Goal: Task Accomplishment & Management: Manage account settings

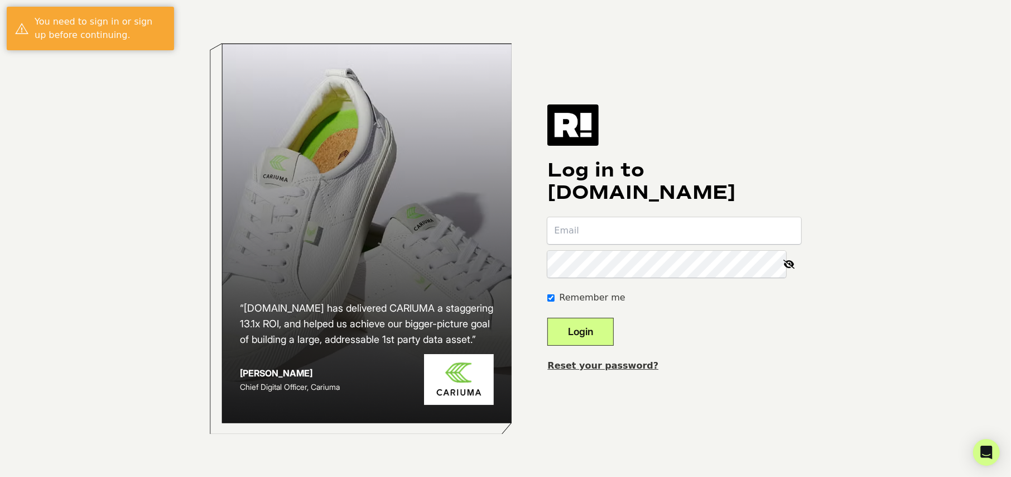
type input "secil@leapsandrebounds.com"
click at [605, 319] on button "Login" at bounding box center [581, 332] width 66 height 28
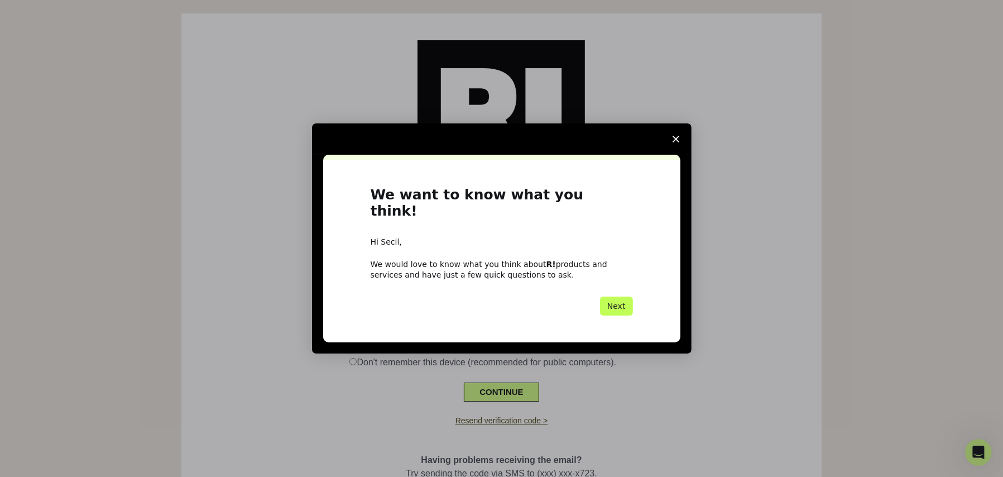
click at [615, 296] on button "Next" at bounding box center [616, 305] width 33 height 19
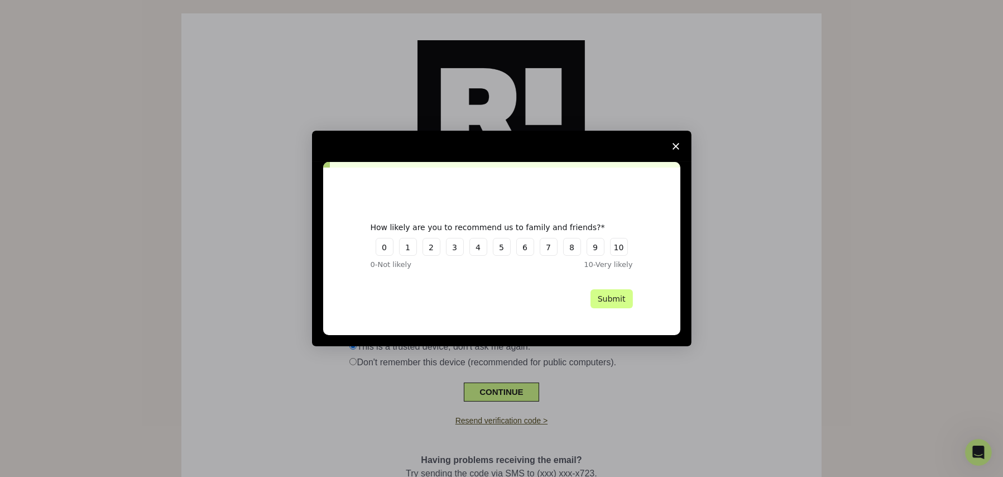
click at [676, 145] on polygon "Close survey" at bounding box center [676, 146] width 7 height 7
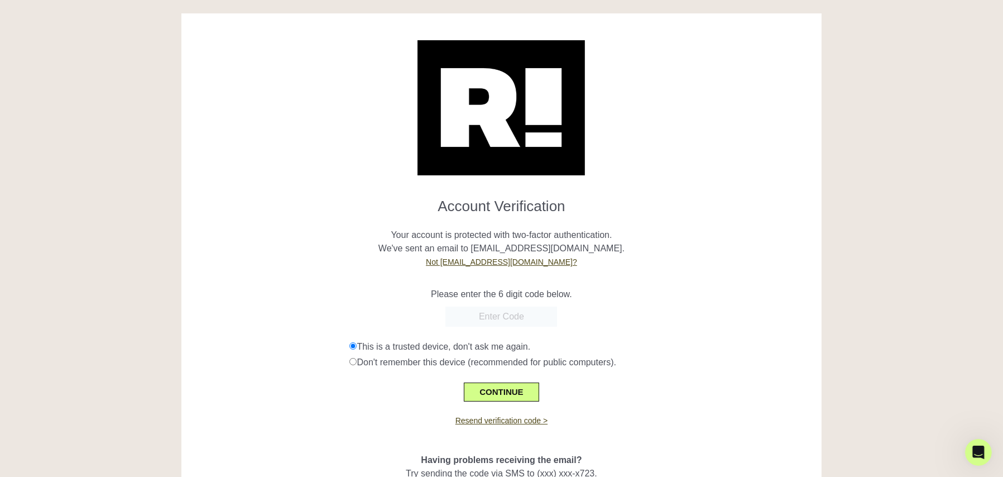
click at [510, 323] on input "text" at bounding box center [501, 316] width 112 height 20
paste input "378978"
type input "378978"
click at [499, 397] on button "CONTINUE" at bounding box center [501, 391] width 75 height 19
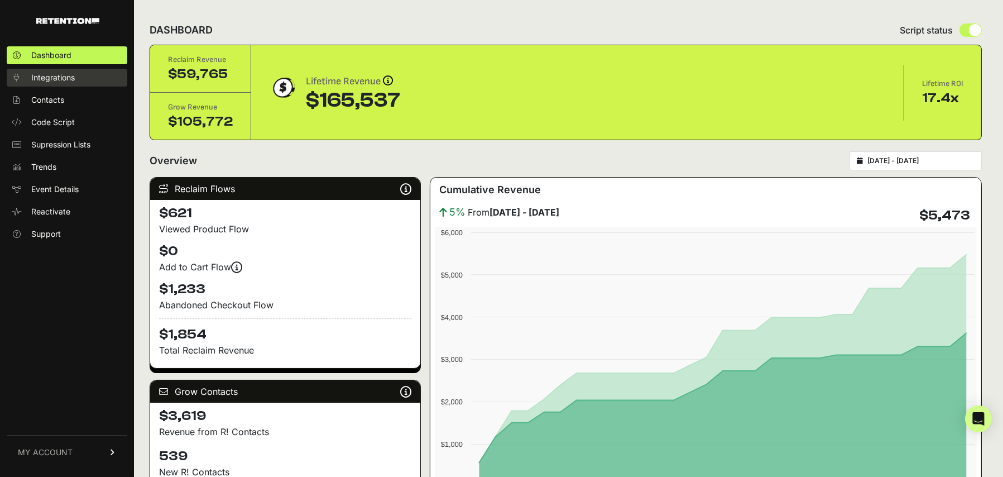
click at [71, 79] on span "Integrations" at bounding box center [53, 77] width 44 height 11
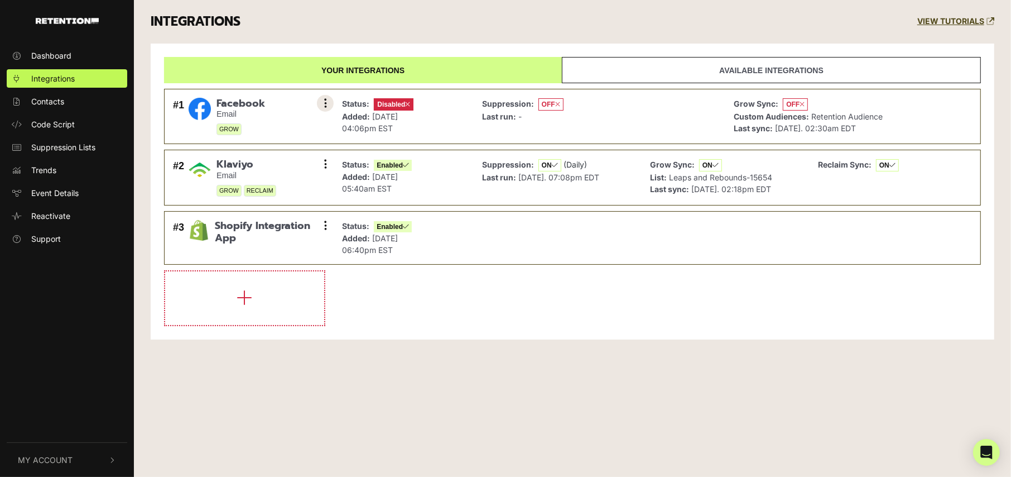
click at [319, 105] on button at bounding box center [325, 103] width 17 height 17
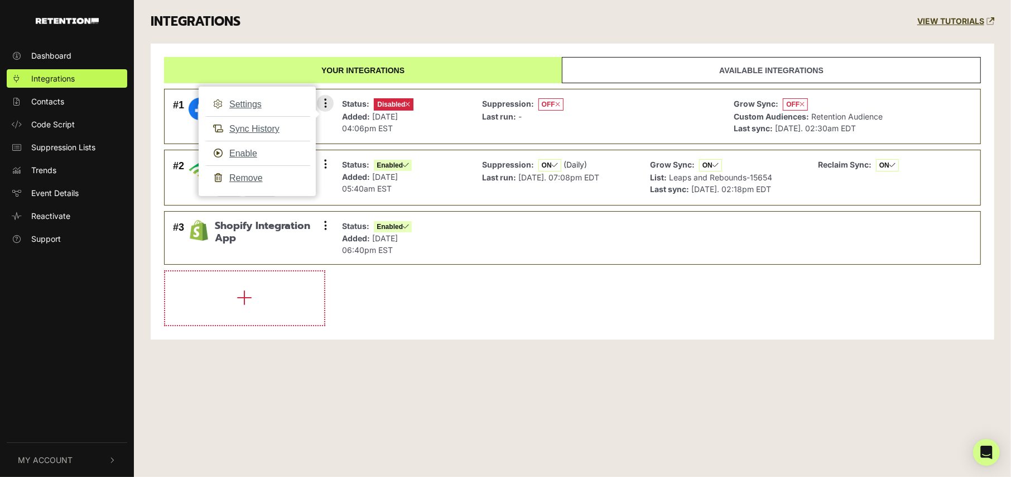
click at [551, 126] on div "Suppression: OFF Last run: -" at bounding box center [522, 117] width 81 height 38
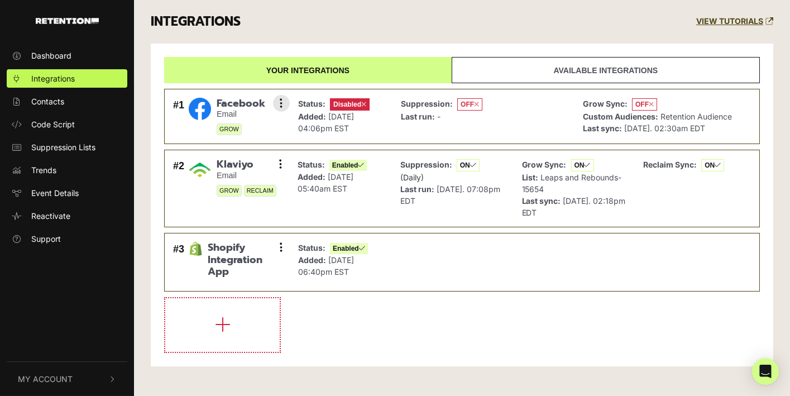
click at [364, 104] on icon at bounding box center [363, 104] width 5 height 7
click at [292, 103] on div "Status: Disabled Added: Feb 29, 2024 04:06pm EST" at bounding box center [340, 117] width 97 height 44
click at [276, 102] on button at bounding box center [281, 103] width 17 height 17
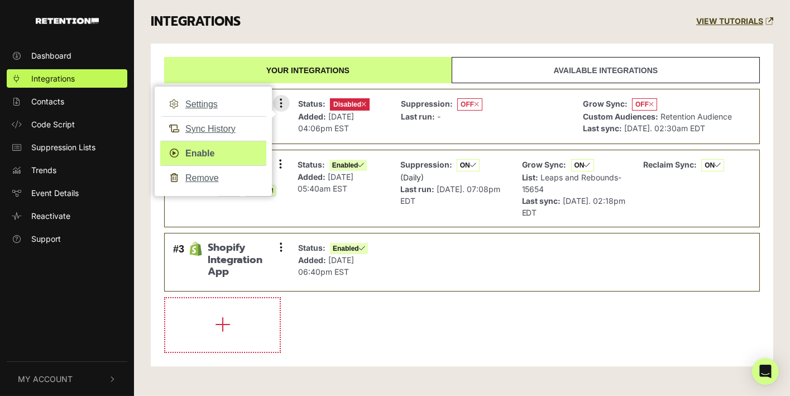
click at [204, 156] on link "Enable" at bounding box center [213, 153] width 106 height 25
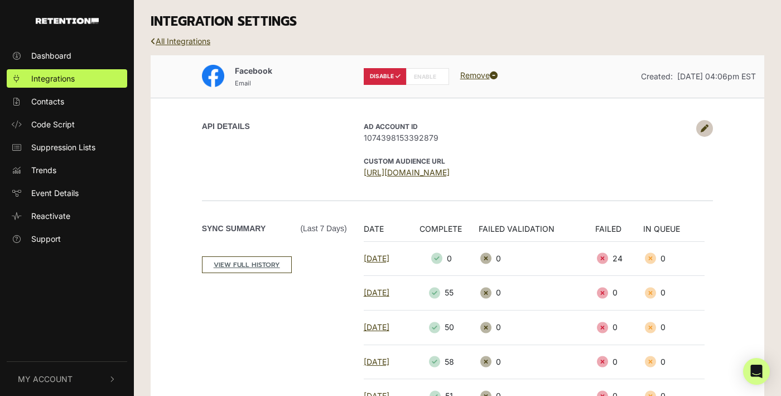
click at [430, 74] on label "ENABLE" at bounding box center [427, 76] width 43 height 17
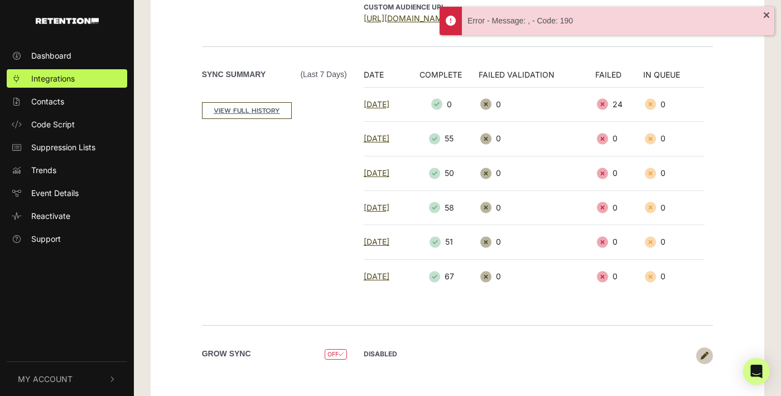
scroll to position [152, 0]
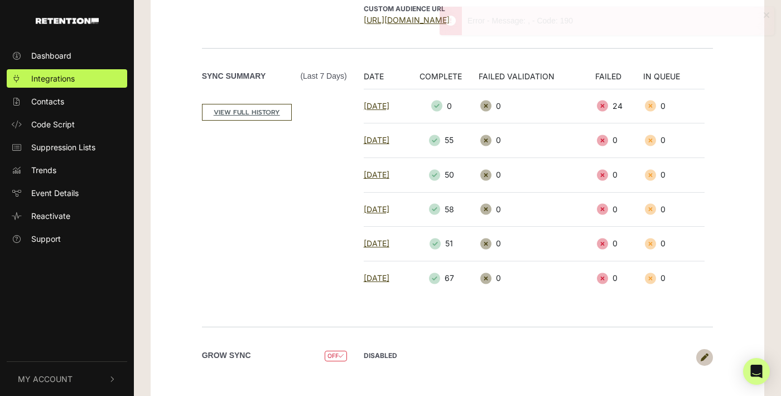
click at [333, 351] on span "OFF" at bounding box center [336, 356] width 22 height 11
click at [713, 352] on link at bounding box center [705, 357] width 17 height 17
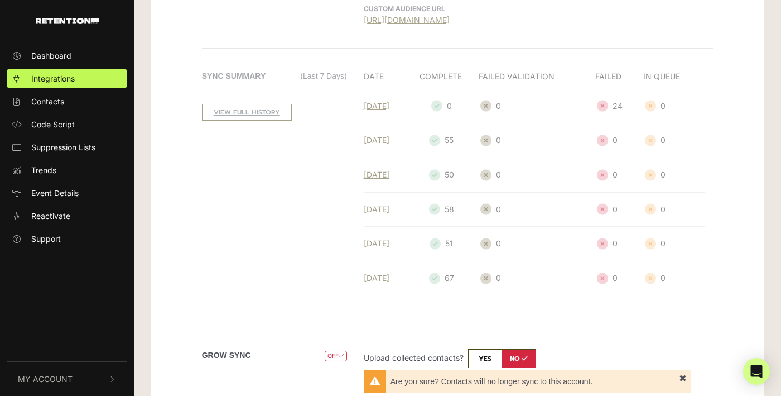
click at [482, 353] on input "checkbox" at bounding box center [502, 358] width 68 height 19
checkbox input "true"
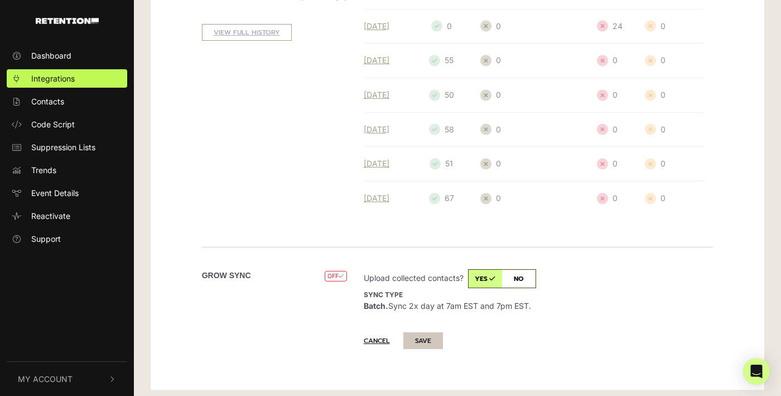
click at [426, 335] on button "SAVE" at bounding box center [424, 340] width 40 height 17
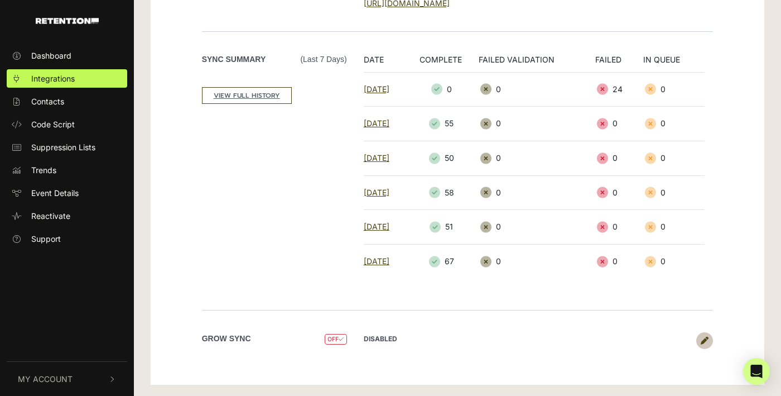
scroll to position [163, 0]
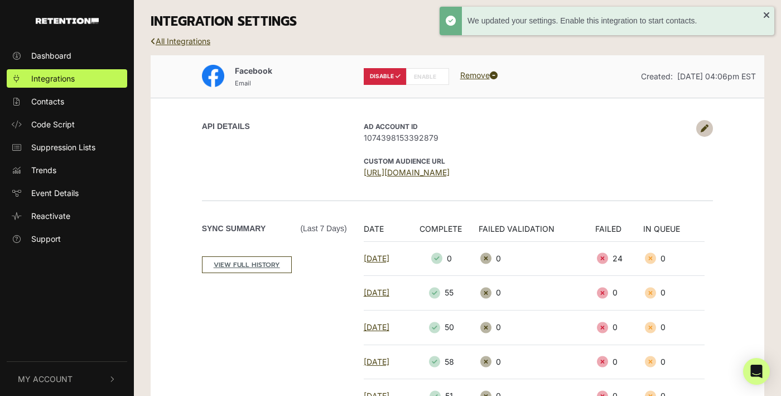
click at [430, 76] on label "ENABLE" at bounding box center [427, 76] width 43 height 17
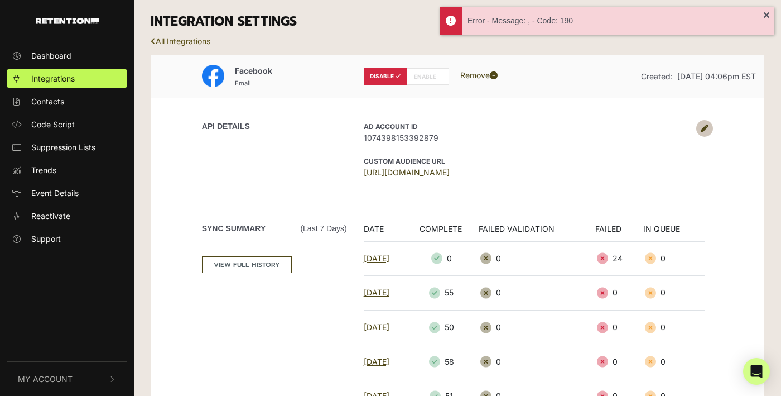
click at [184, 38] on link "All Integrations" at bounding box center [181, 40] width 60 height 9
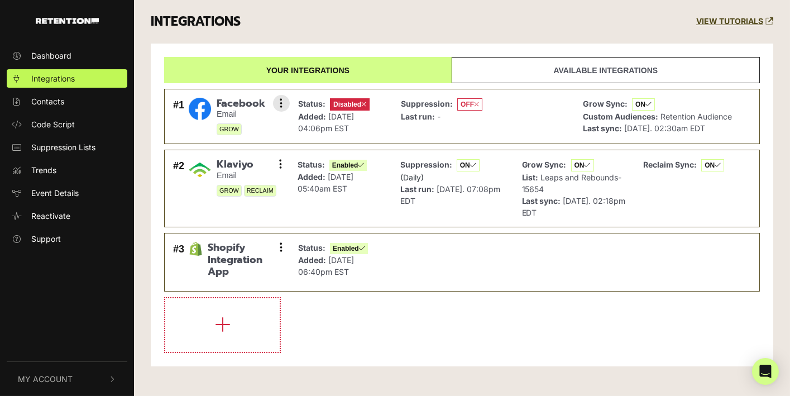
click at [477, 104] on icon at bounding box center [476, 104] width 5 height 7
click at [277, 104] on button at bounding box center [281, 103] width 17 height 17
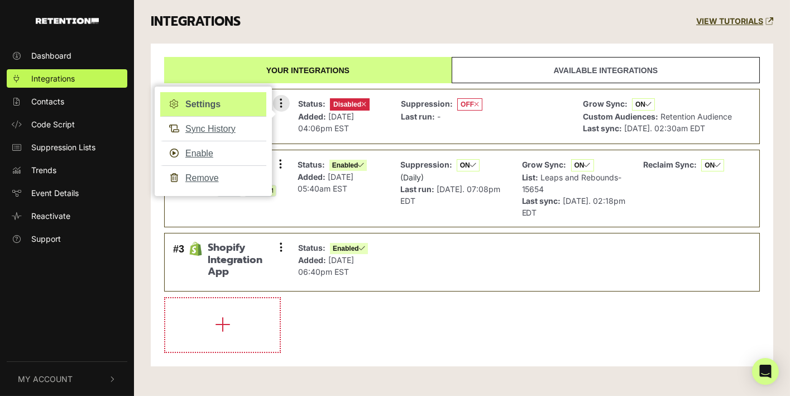
click at [214, 105] on link "Settings" at bounding box center [213, 104] width 106 height 25
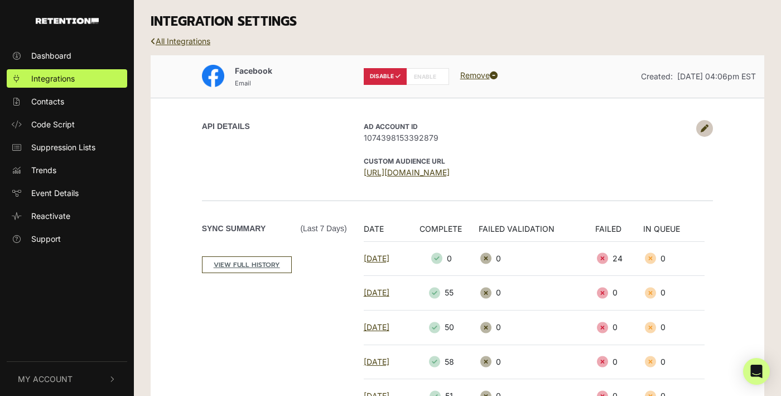
click at [496, 73] on icon at bounding box center [494, 75] width 8 height 8
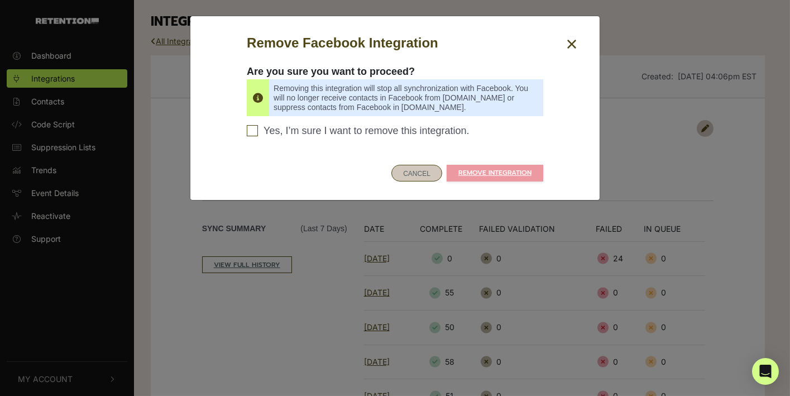
click at [421, 171] on button "CANCEL" at bounding box center [416, 173] width 51 height 17
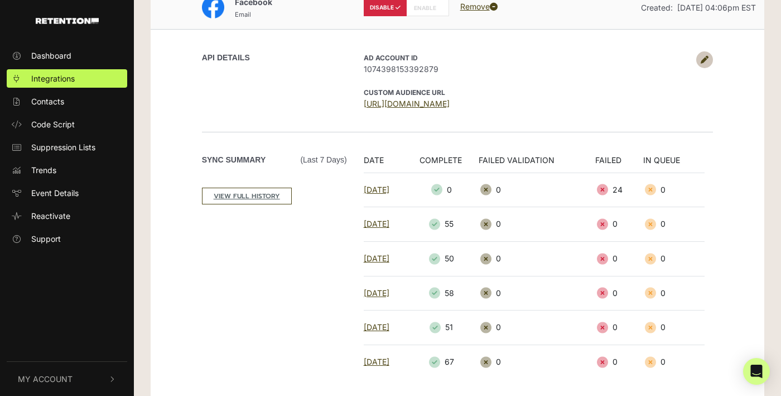
scroll to position [203, 0]
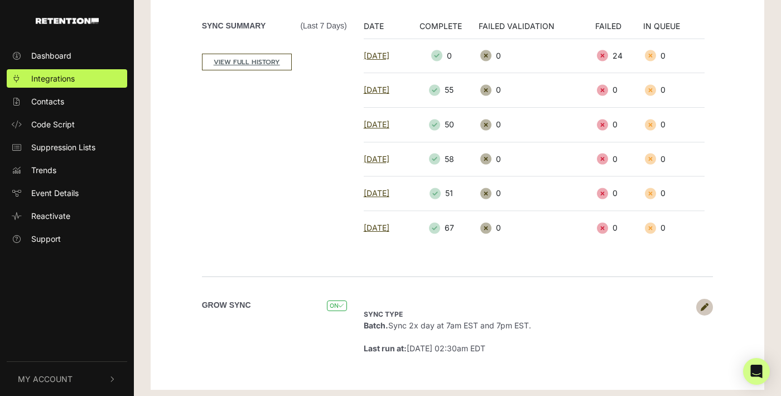
click at [701, 303] on icon at bounding box center [705, 307] width 8 height 8
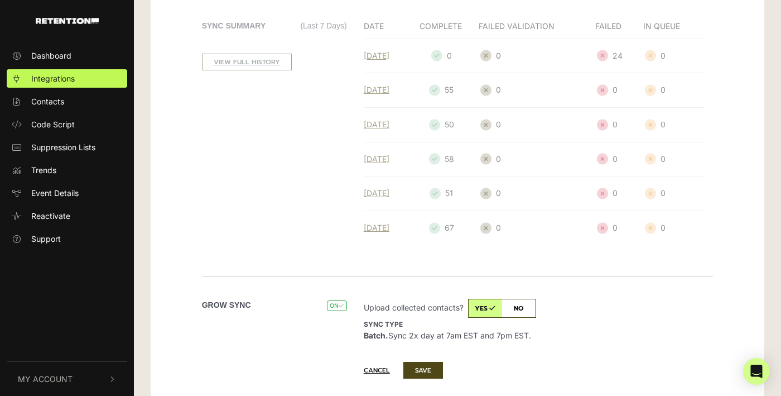
click at [520, 300] on input "checkbox" at bounding box center [502, 308] width 68 height 19
checkbox input "false"
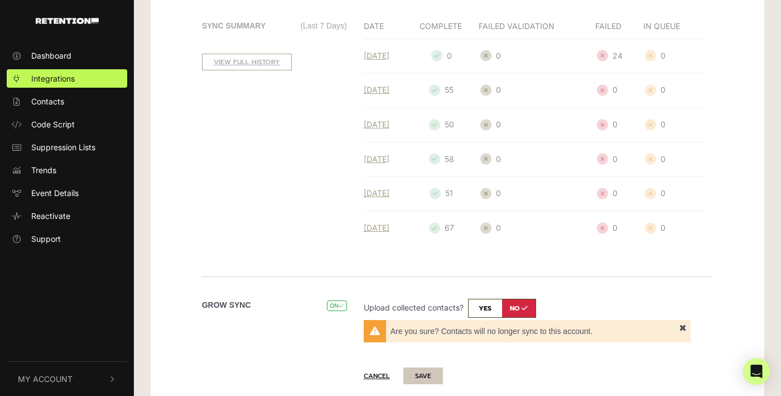
click at [430, 372] on button "SAVE" at bounding box center [424, 375] width 40 height 17
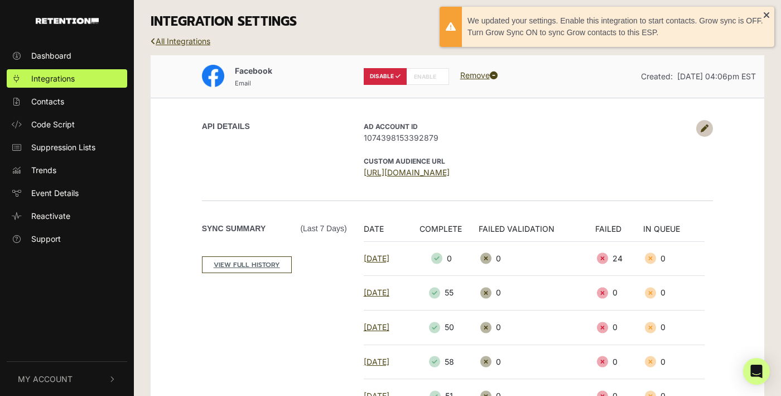
click at [162, 46] on div "All Integrations" at bounding box center [457, 50] width 631 height 12
click at [162, 33] on div "INTEGRATION SETTINGS" at bounding box center [457, 22] width 631 height 44
click at [162, 39] on link "All Integrations" at bounding box center [181, 40] width 60 height 9
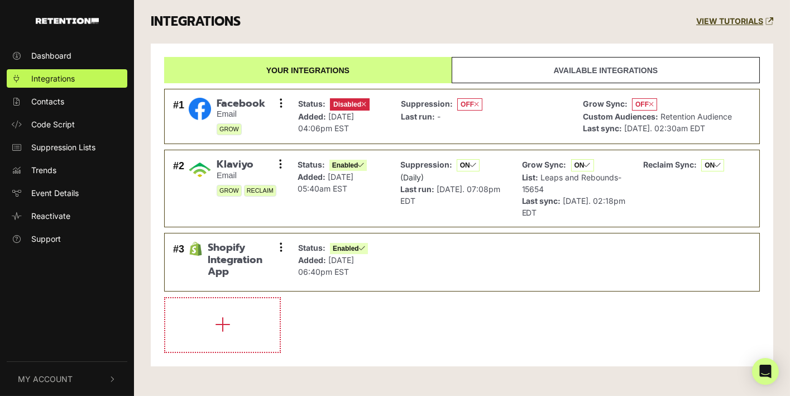
click at [564, 65] on link "Available integrations" at bounding box center [606, 70] width 308 height 26
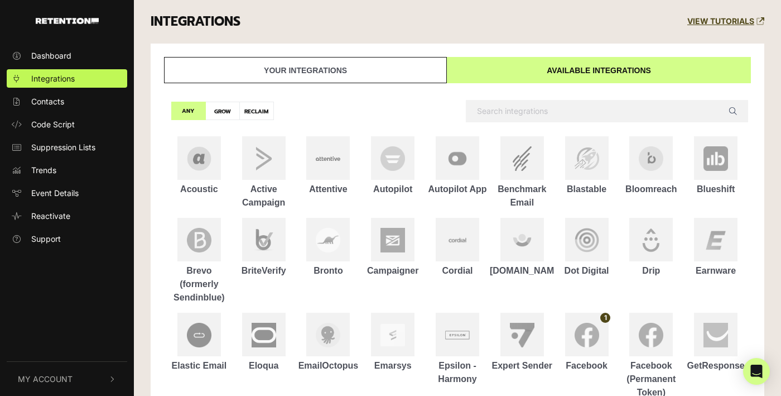
click at [304, 75] on link "Your integrations" at bounding box center [305, 70] width 283 height 26
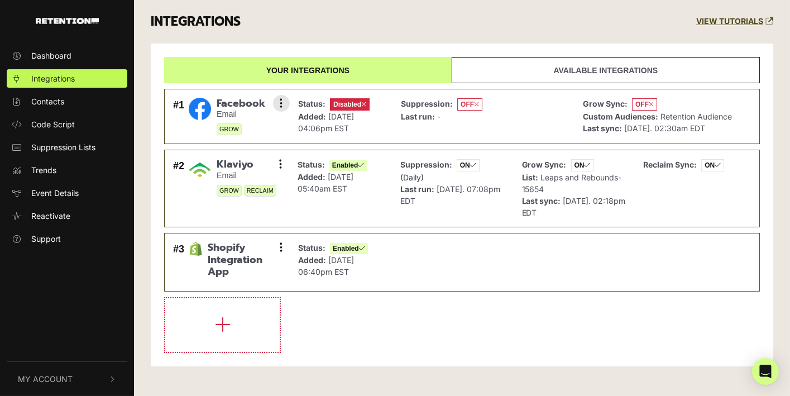
click at [576, 122] on li "#1 Facebook Email GROW Settings Sync History Enable Remove Status: Disabled Add…" at bounding box center [462, 117] width 596 height 56
click at [719, 114] on span "Retention Audience" at bounding box center [695, 116] width 71 height 9
click at [286, 106] on button at bounding box center [281, 103] width 17 height 17
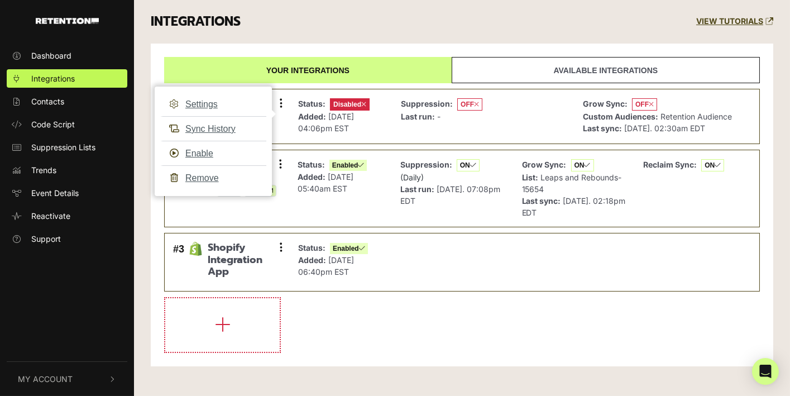
click at [141, 67] on div "INTEGRATIONS VIEW TUTORIALS Your integrations Available integrations #1 Faceboo…" at bounding box center [462, 191] width 656 height 383
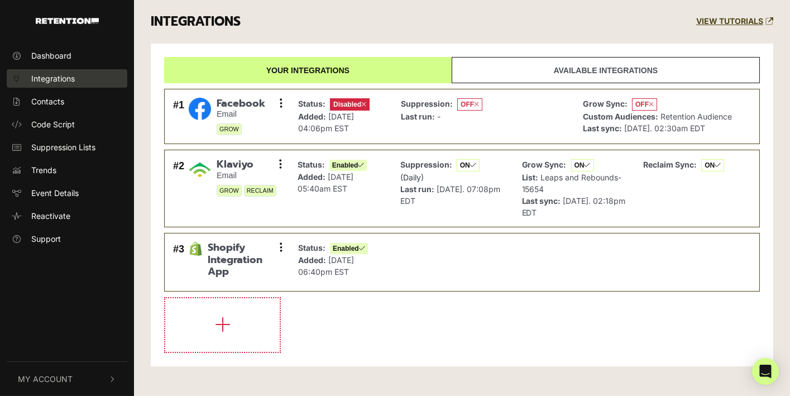
click at [64, 79] on span "Integrations" at bounding box center [53, 79] width 44 height 12
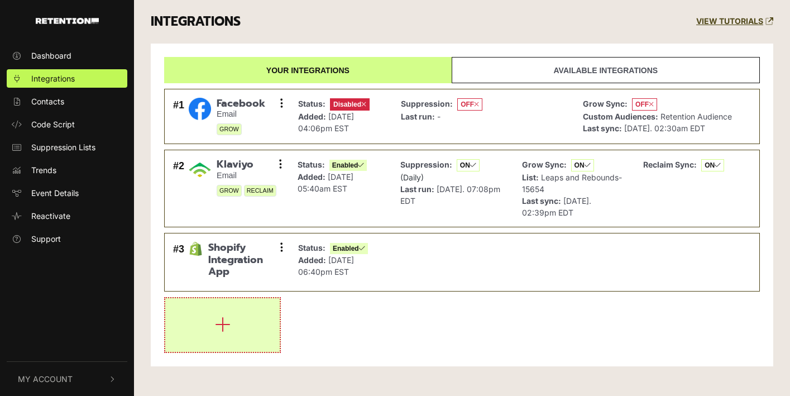
click at [238, 335] on button "button" at bounding box center [222, 325] width 114 height 54
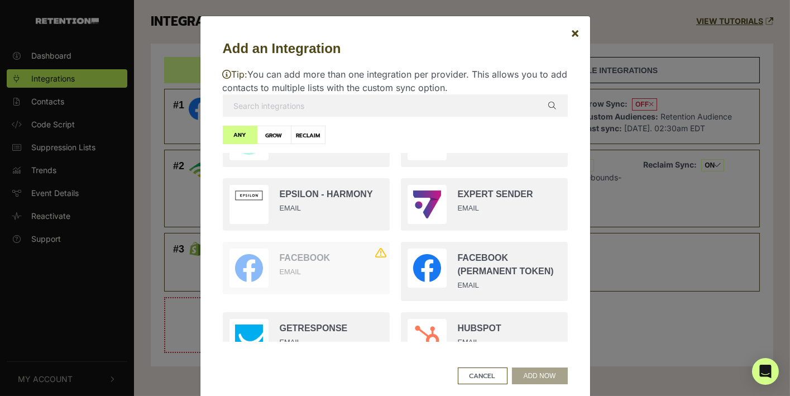
scroll to position [702, 0]
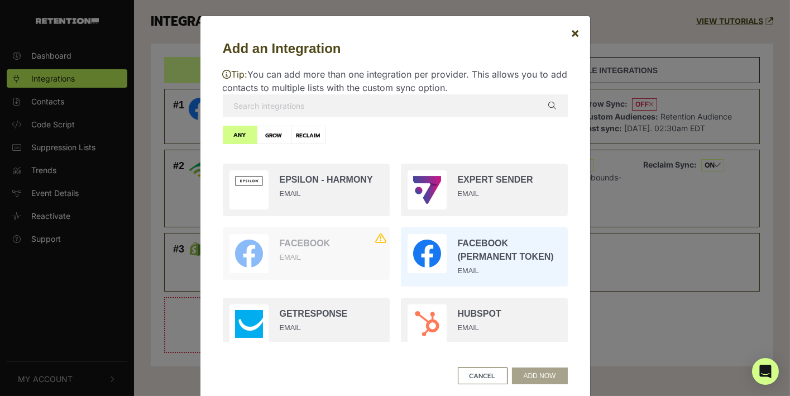
click at [455, 266] on input "radio" at bounding box center [484, 257] width 178 height 70
radio input "true"
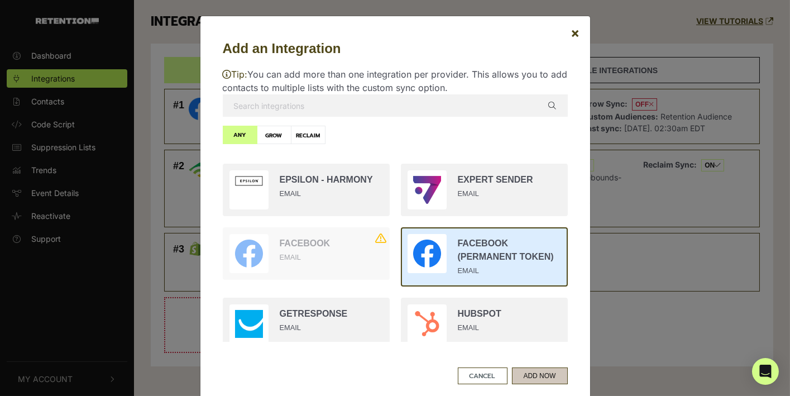
click at [534, 373] on button "ADD NOW" at bounding box center [540, 375] width 56 height 17
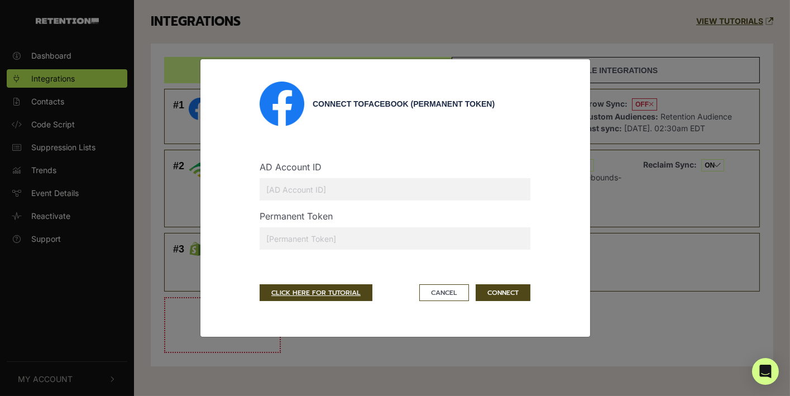
click at [288, 186] on input "text" at bounding box center [395, 189] width 271 height 22
type input "1074398153392879"
click at [310, 235] on input "text" at bounding box center [395, 238] width 271 height 22
paste input "EAAV8iZALjGKEBPcwGRdwq6fZA0NZAhLhVYM8gTMjg7mILNRDH5KCP5CDi0jN0IqIZAbS8B9Pzy80xh…"
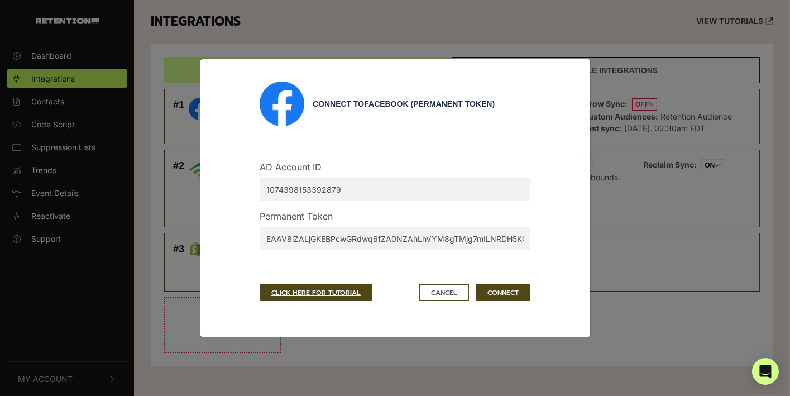
scroll to position [0, 726]
type input "EAAV8iZALjGKEBPcwGRdwq6fZA0NZAhLhVYM8gTMjg7mILNRDH5KCP5CDi0jN0IqIZAbS8B9Pzy80xh…"
click at [510, 292] on button "CONNECT" at bounding box center [503, 292] width 55 height 17
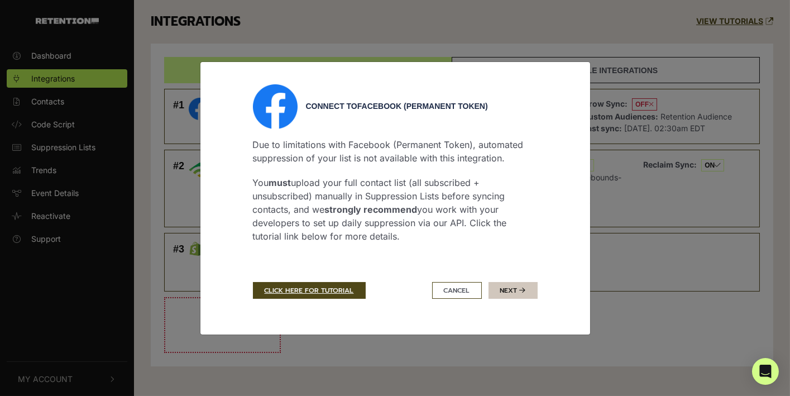
click at [513, 292] on button "Next" at bounding box center [512, 290] width 49 height 17
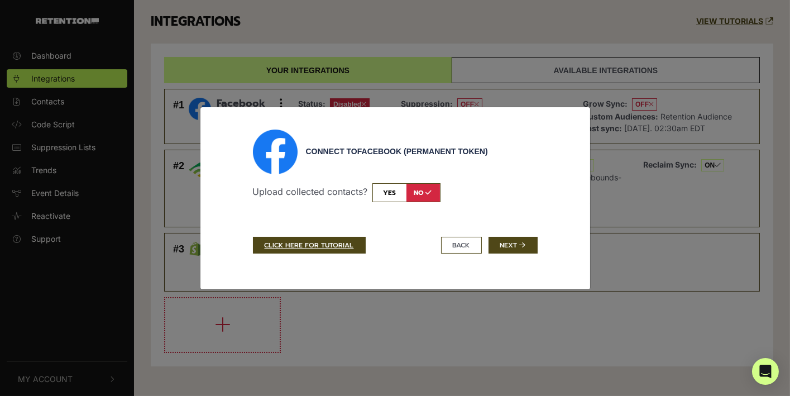
click at [387, 195] on input "checkbox" at bounding box center [406, 192] width 68 height 19
checkbox input "true"
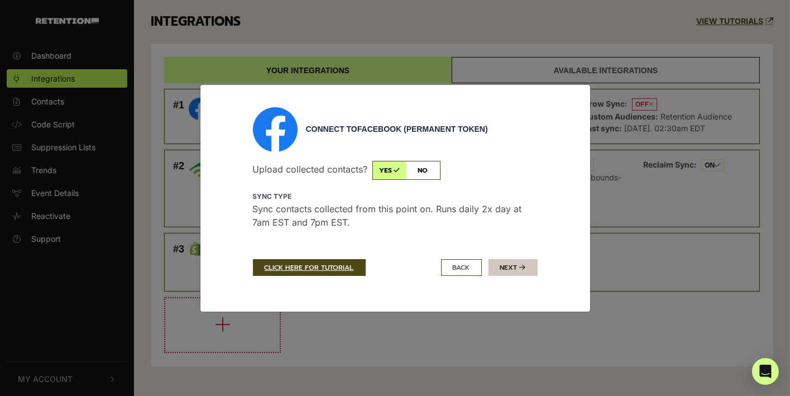
click at [524, 267] on icon "submit" at bounding box center [523, 267] width 6 height 7
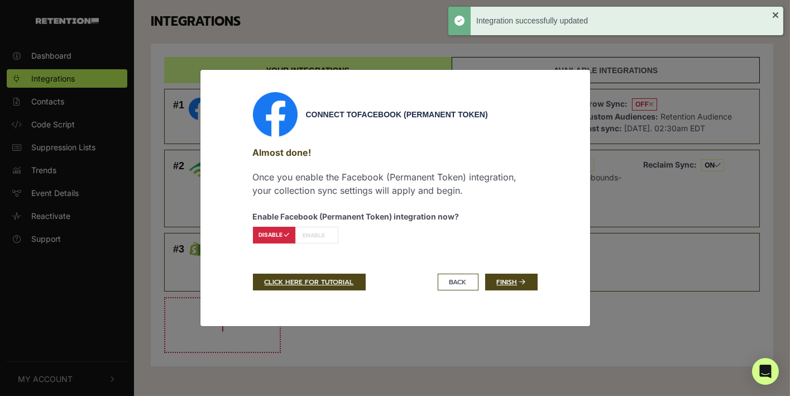
click at [311, 235] on label "ENABLE" at bounding box center [316, 235] width 43 height 17
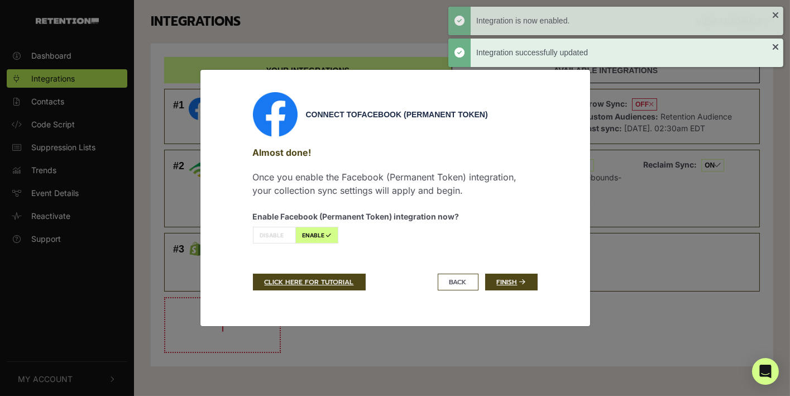
click at [316, 236] on label "ENABLE" at bounding box center [316, 235] width 43 height 17
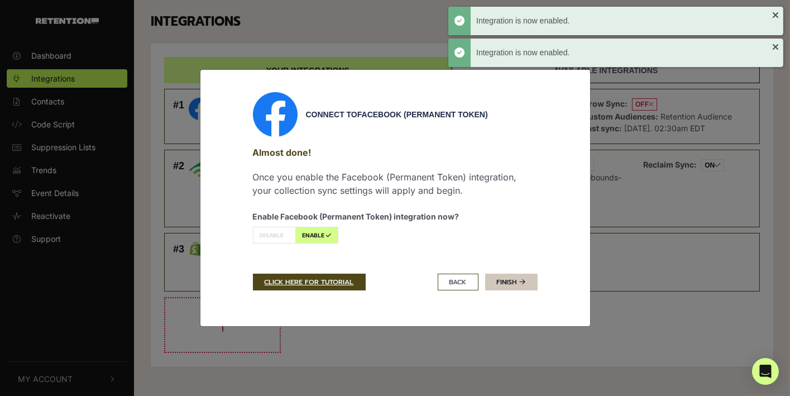
click at [522, 279] on icon at bounding box center [523, 282] width 6 height 7
